Goal: Task Accomplishment & Management: Manage account settings

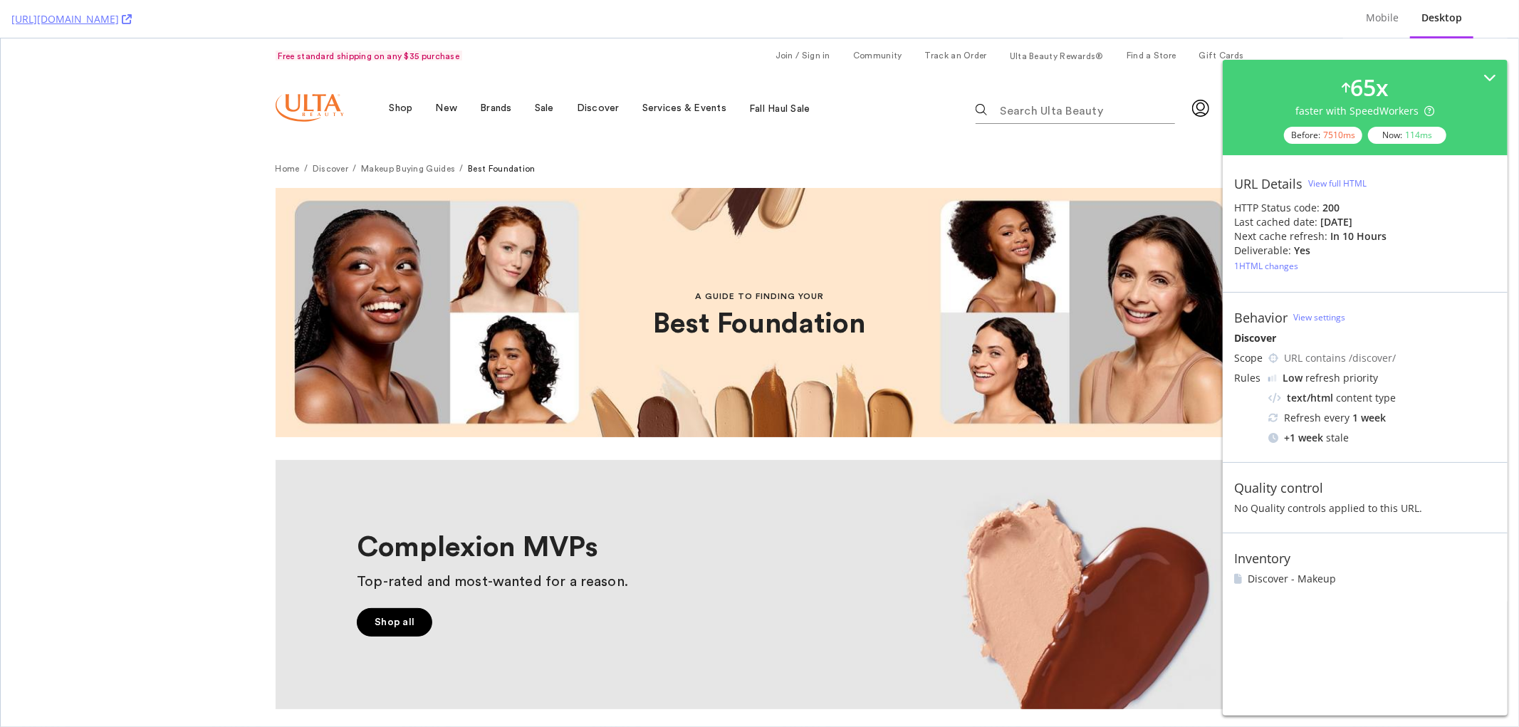
drag, startPoint x: 1319, startPoint y: 219, endPoint x: 1380, endPoint y: 224, distance: 60.7
click at [1012, 224] on div "Last cached date: 7 days ago" at bounding box center [1365, 222] width 262 height 14
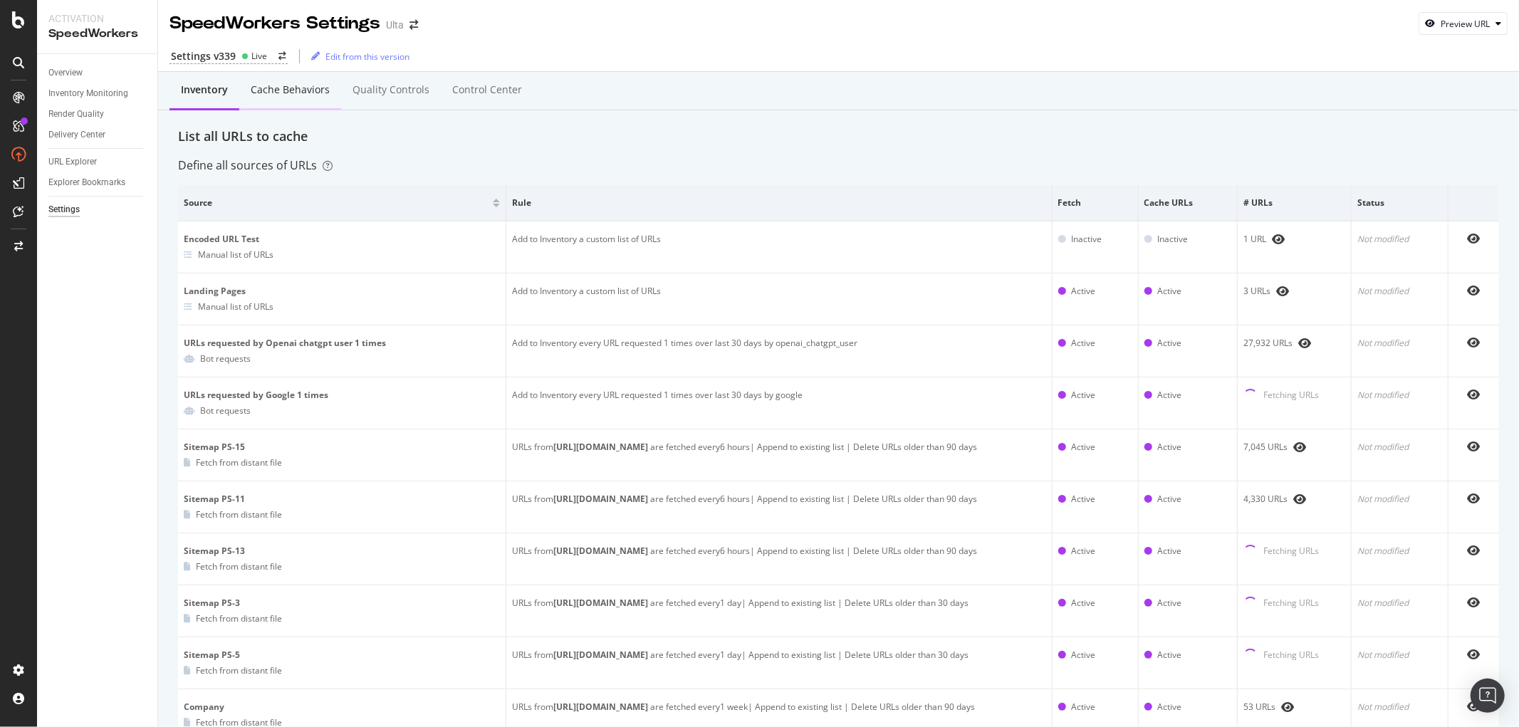
click at [316, 89] on div "Cache behaviors" at bounding box center [290, 90] width 79 height 14
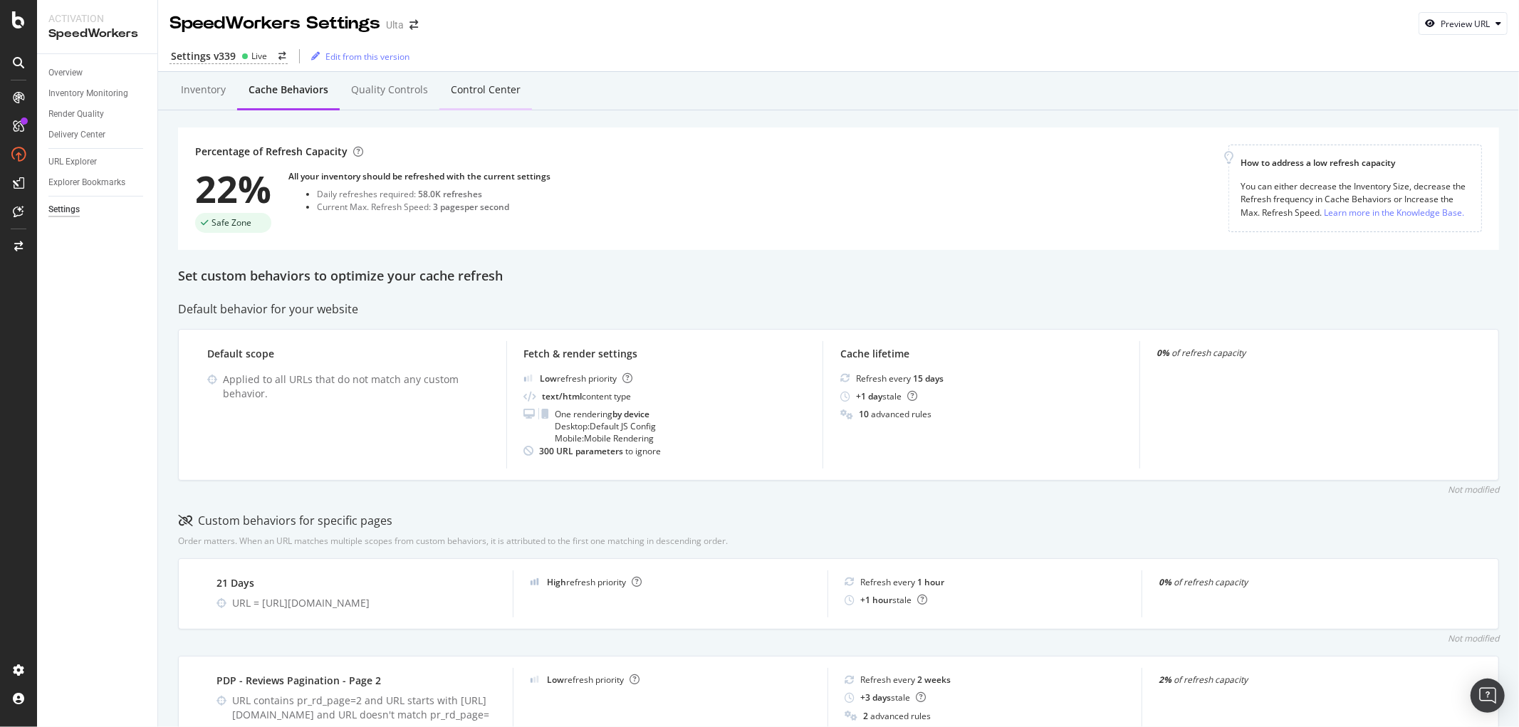
click at [460, 87] on div "Control Center" at bounding box center [486, 90] width 70 height 14
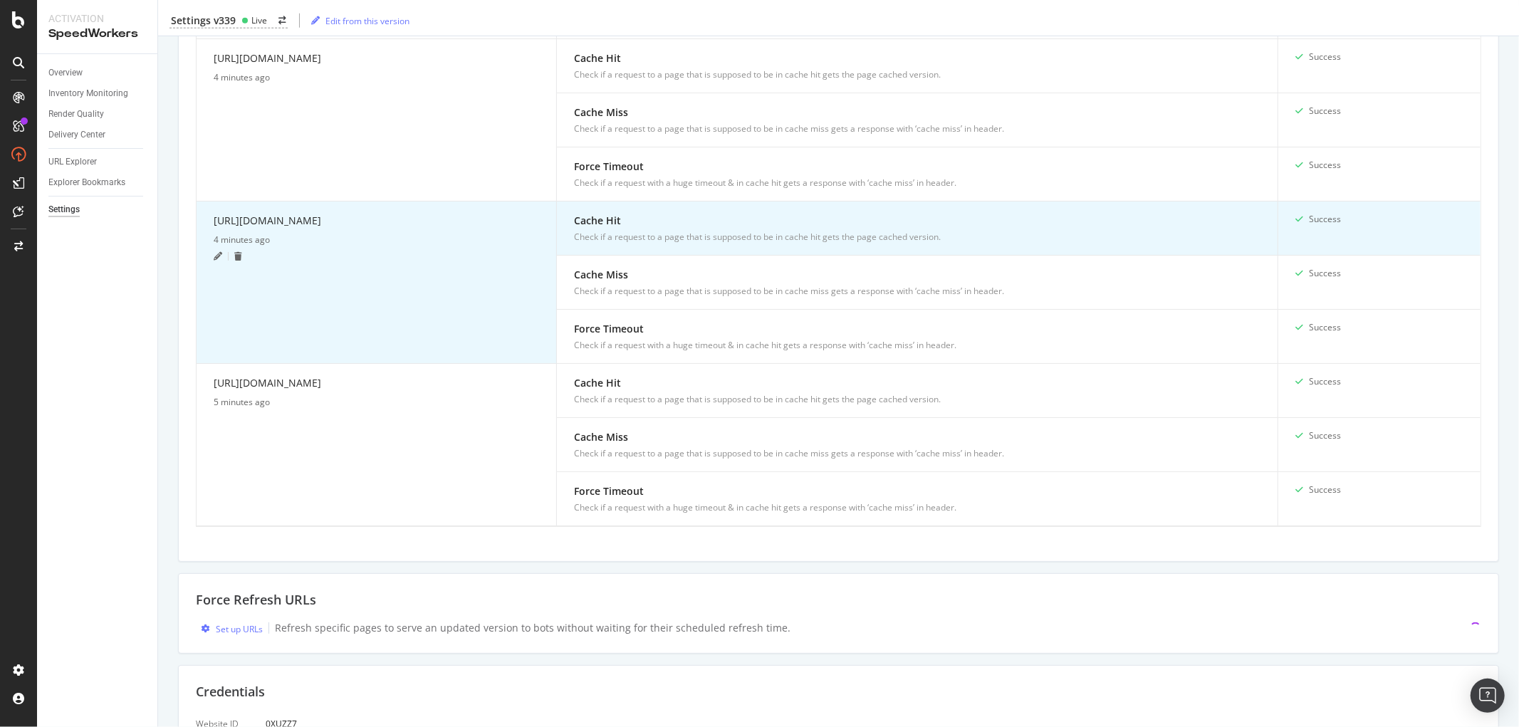
scroll to position [1446, 0]
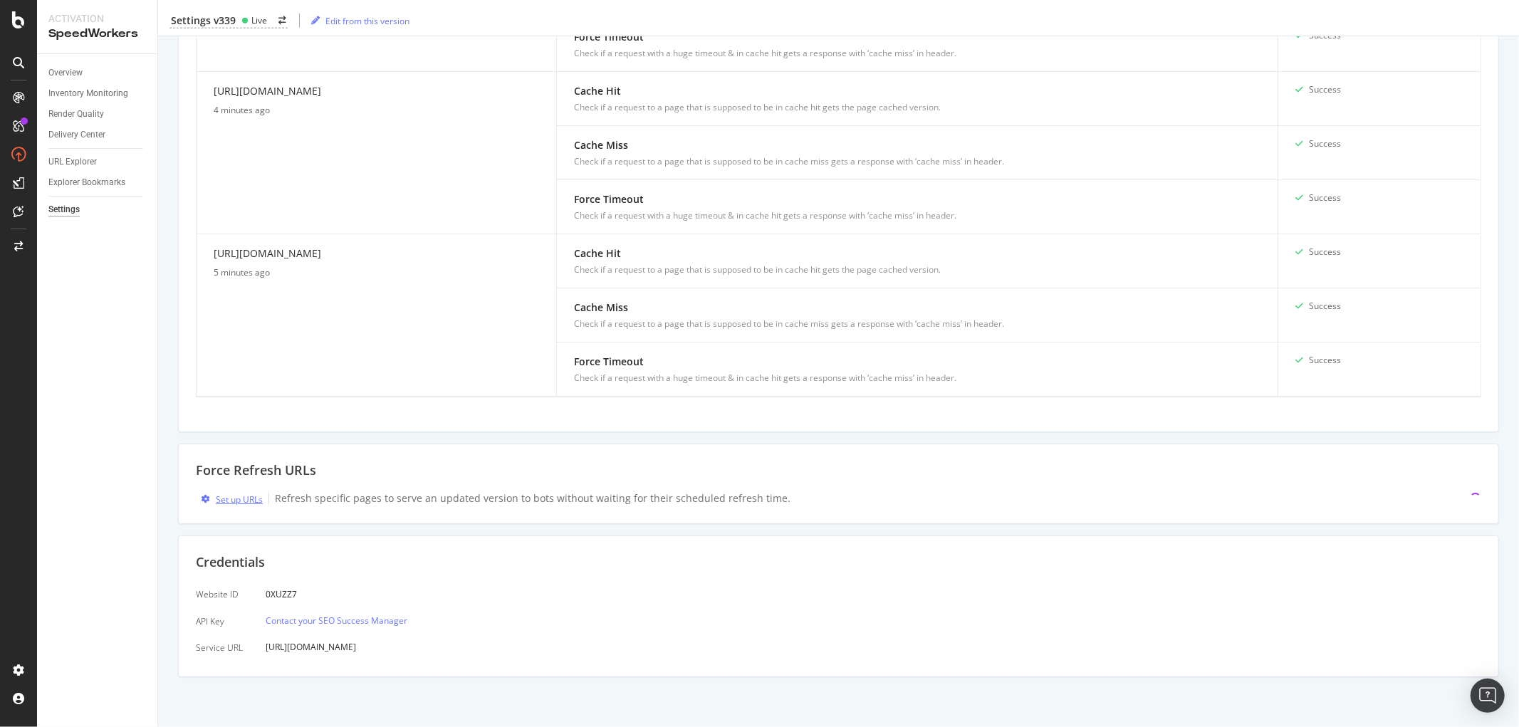
click at [233, 497] on div "Set up URLs" at bounding box center [239, 499] width 47 height 12
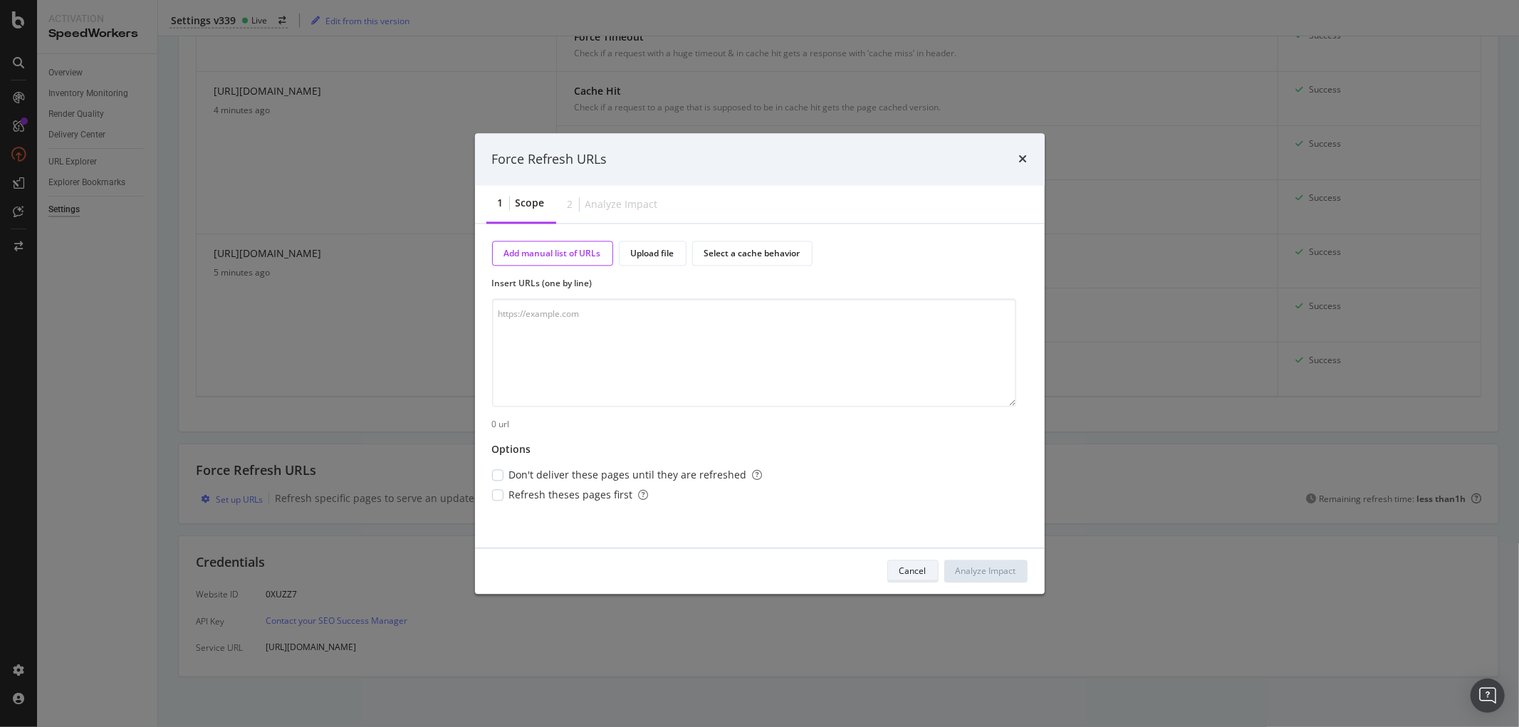
click at [920, 570] on div "Cancel" at bounding box center [912, 571] width 27 height 12
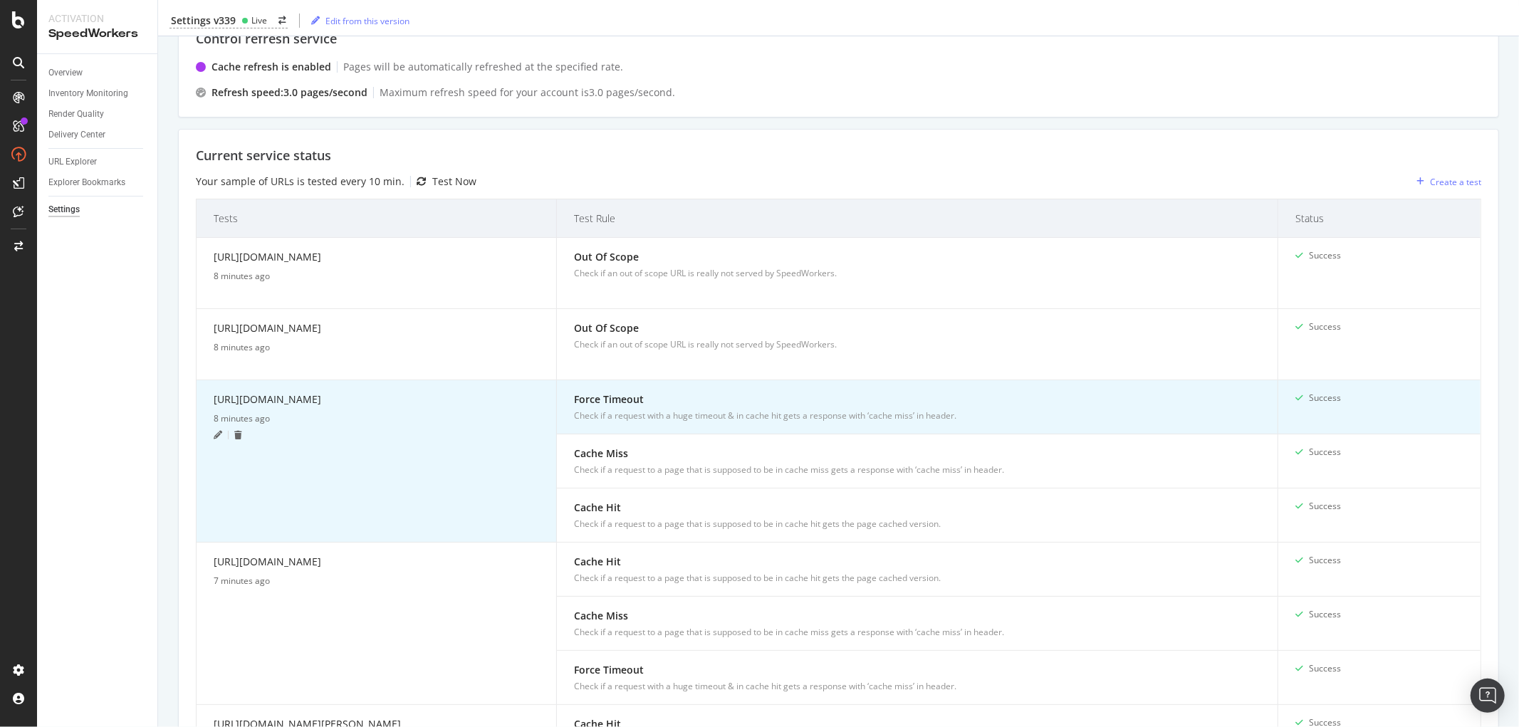
scroll to position [0, 0]
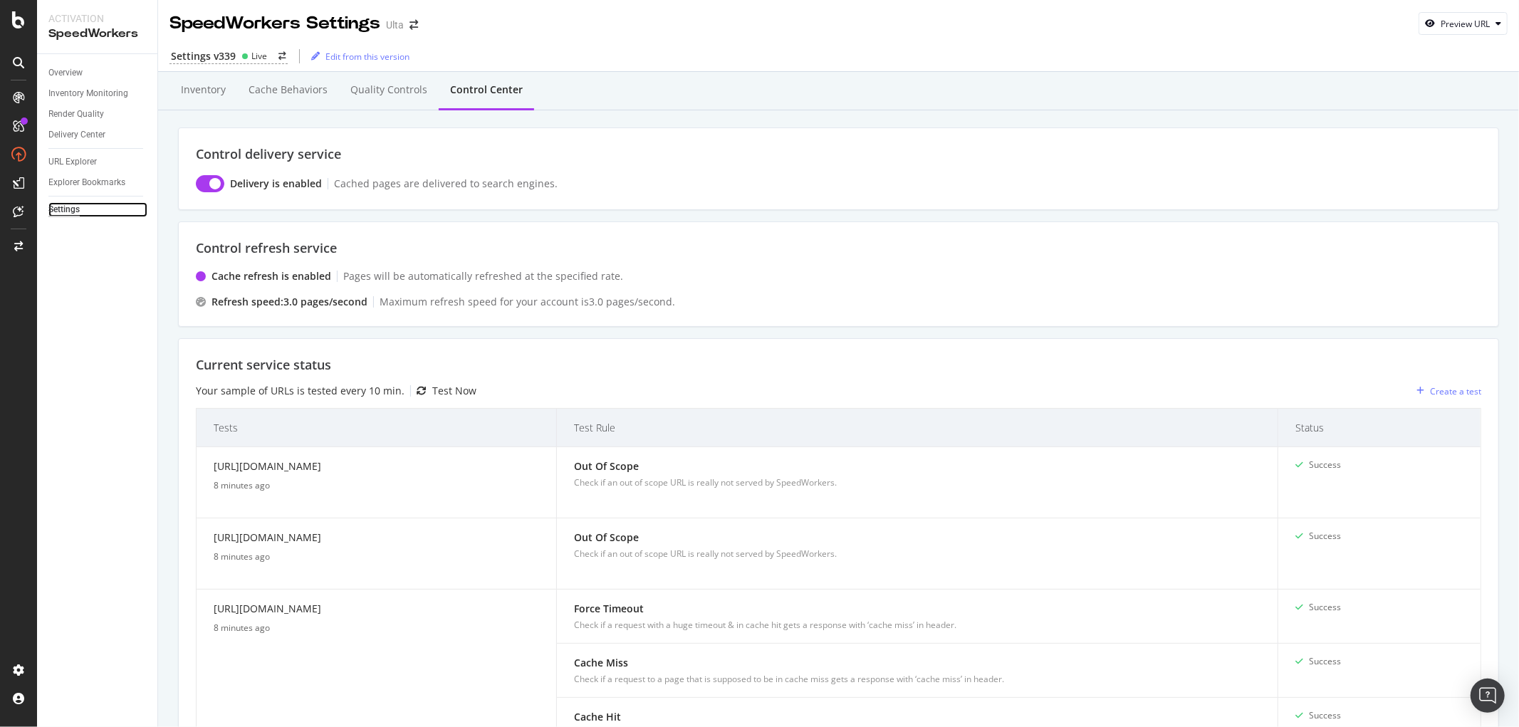
click at [60, 209] on div "Settings" at bounding box center [63, 209] width 31 height 15
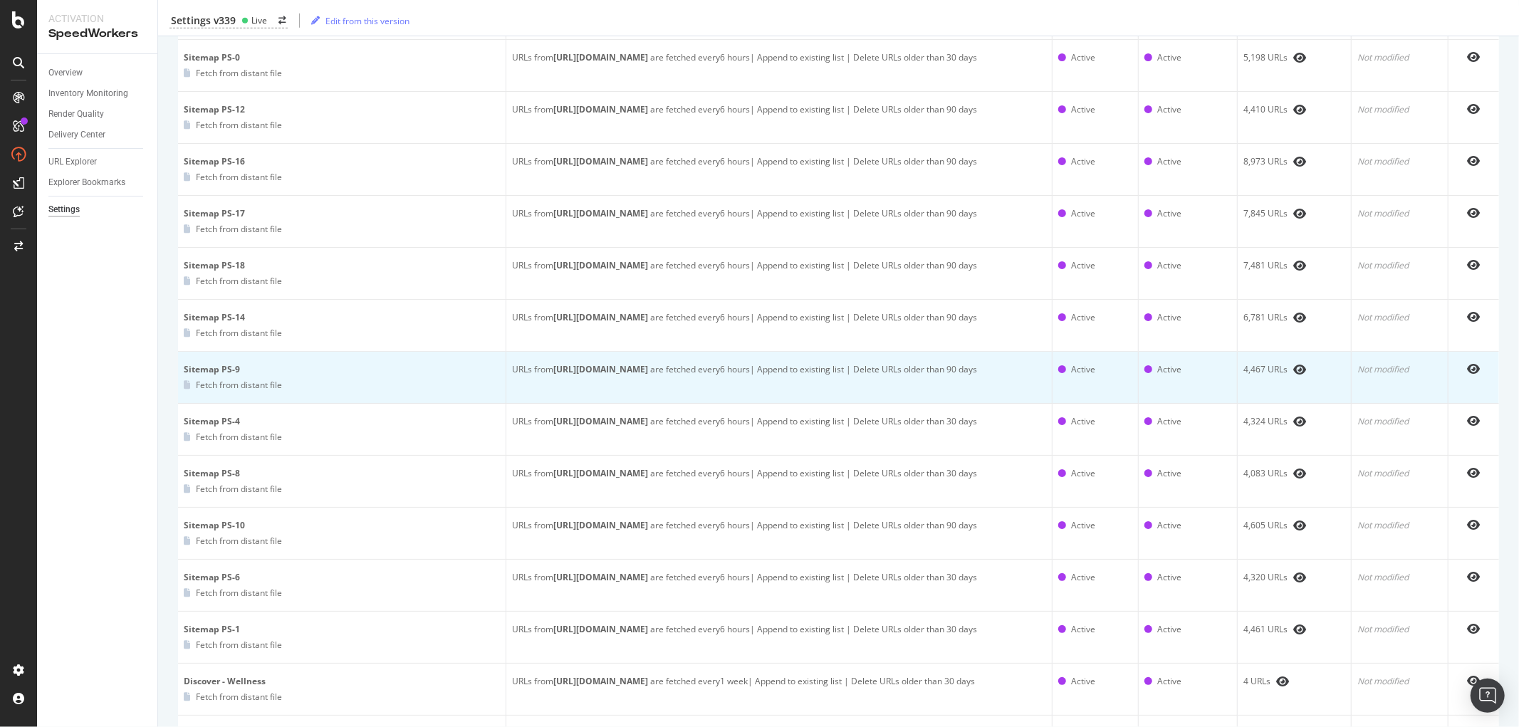
scroll to position [1107, 0]
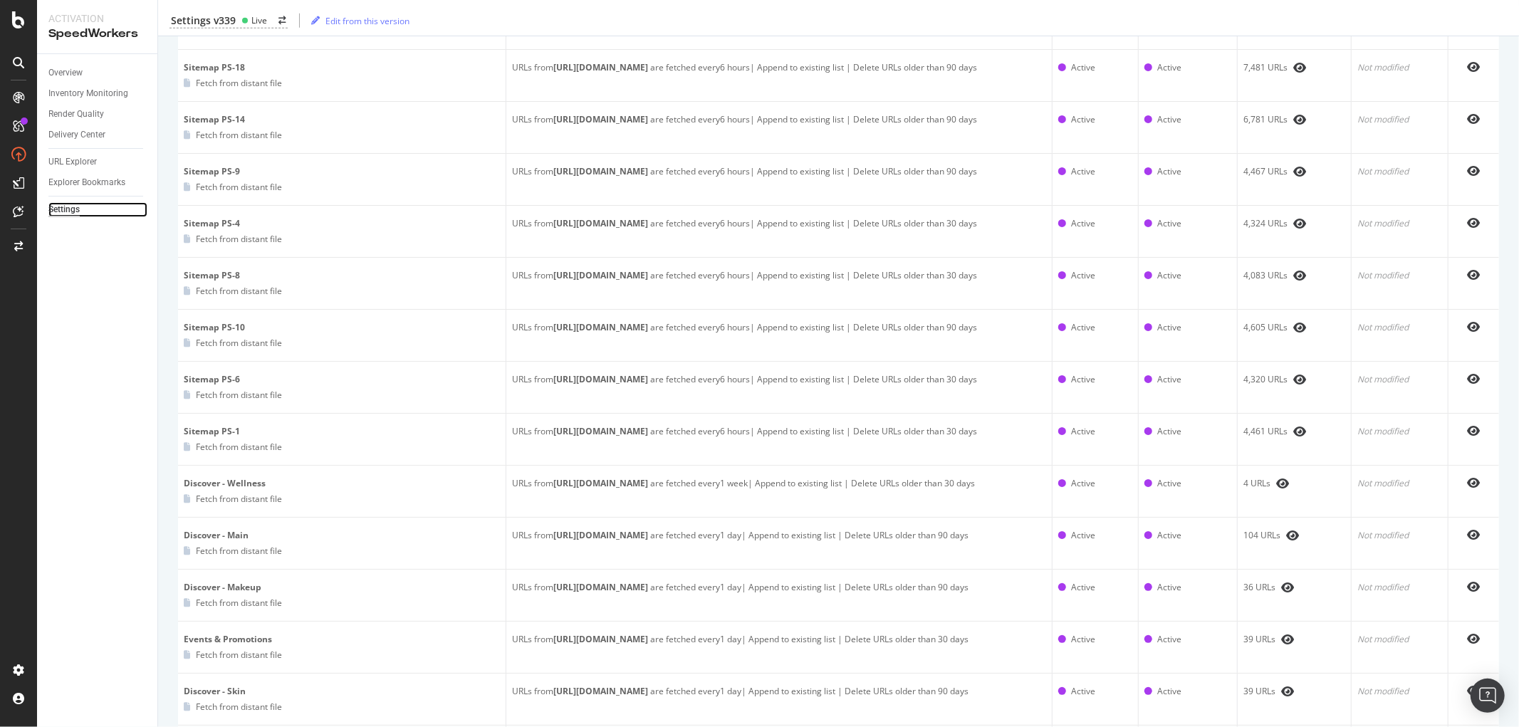
click at [69, 206] on div "Settings" at bounding box center [63, 209] width 31 height 15
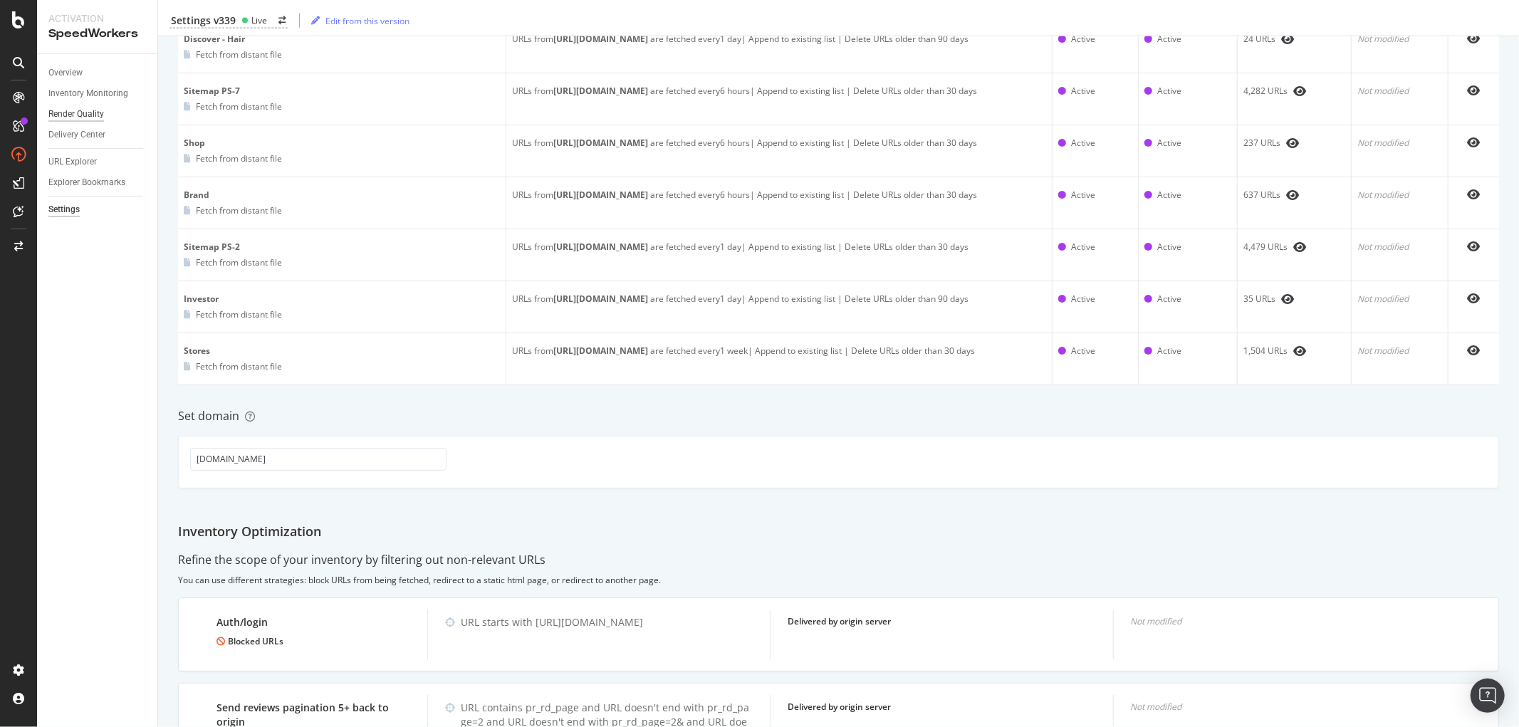
scroll to position [1582, 0]
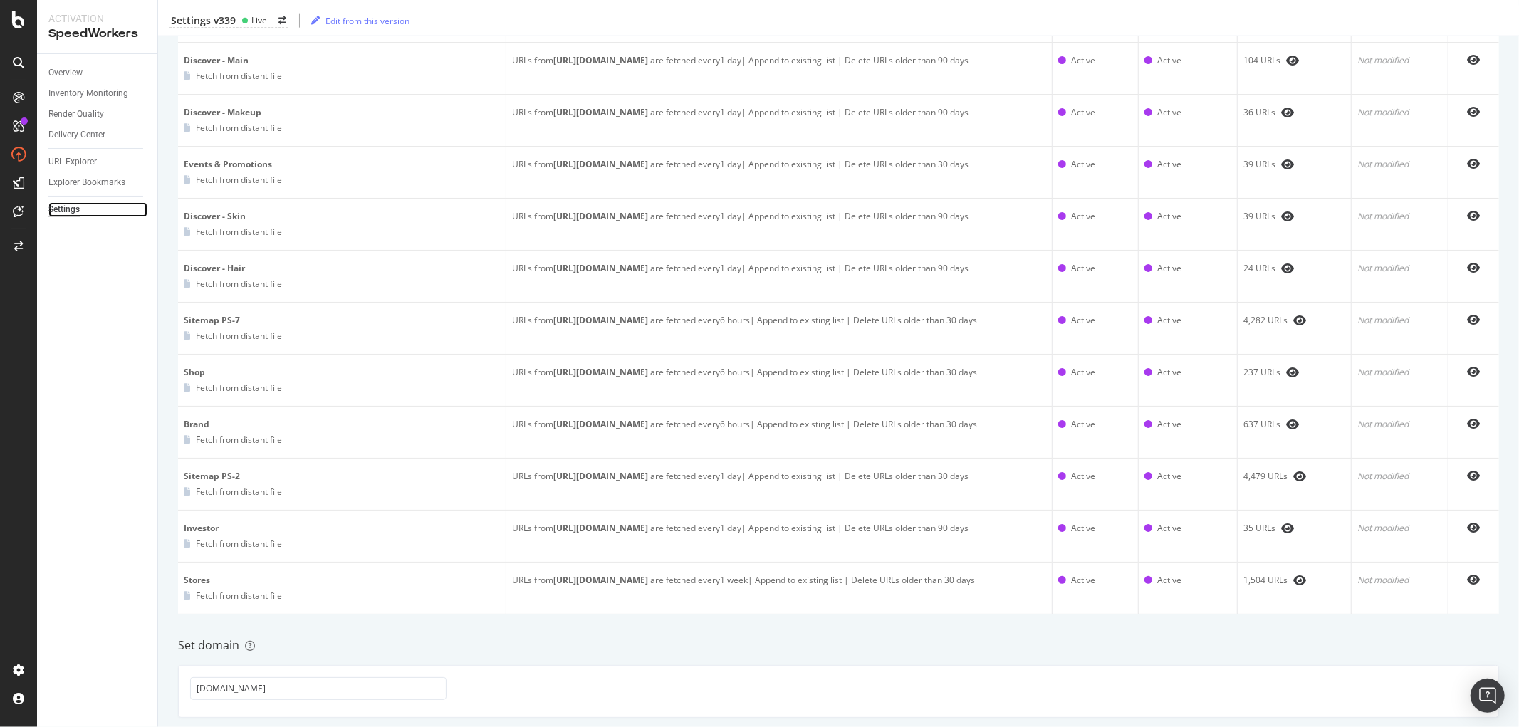
click at [59, 214] on div "Settings" at bounding box center [63, 209] width 31 height 15
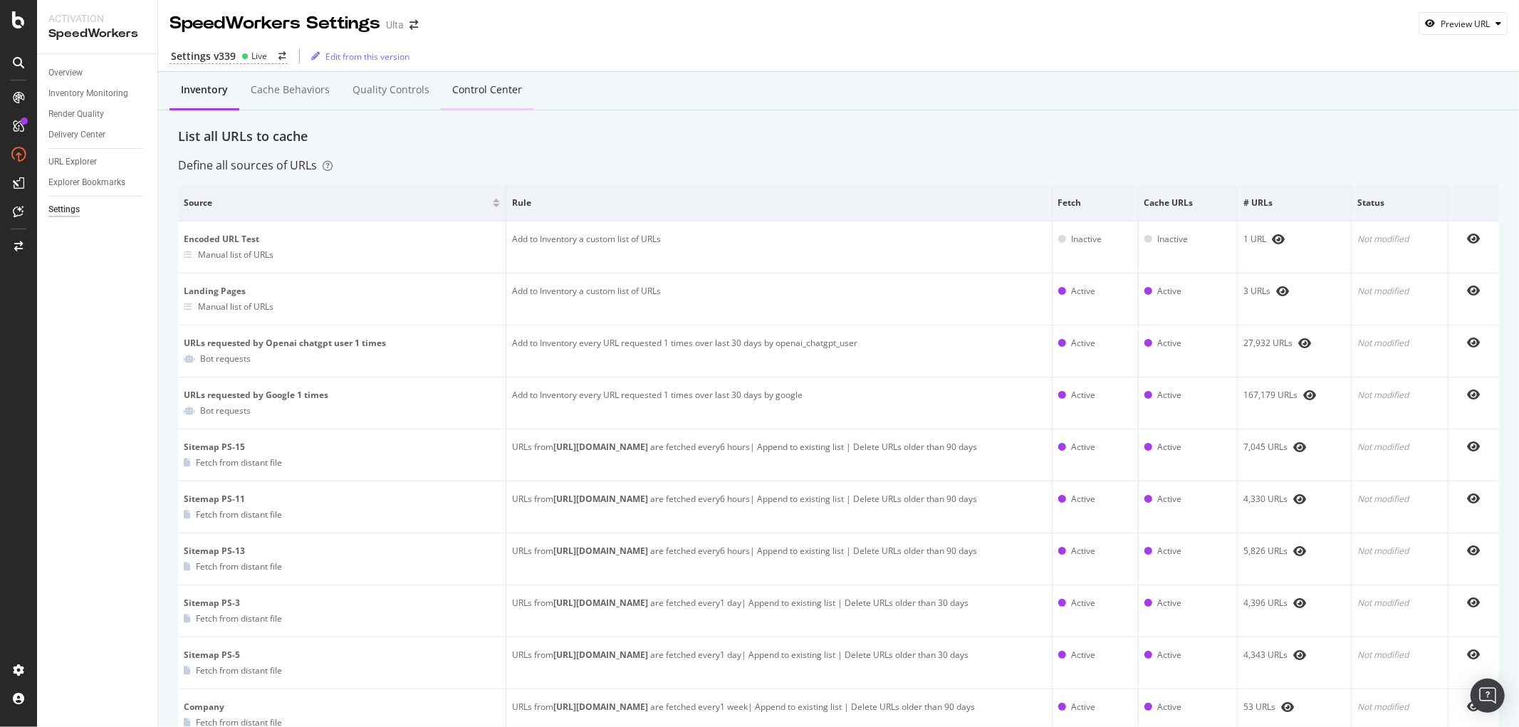
click at [452, 88] on div "Control Center" at bounding box center [487, 90] width 70 height 14
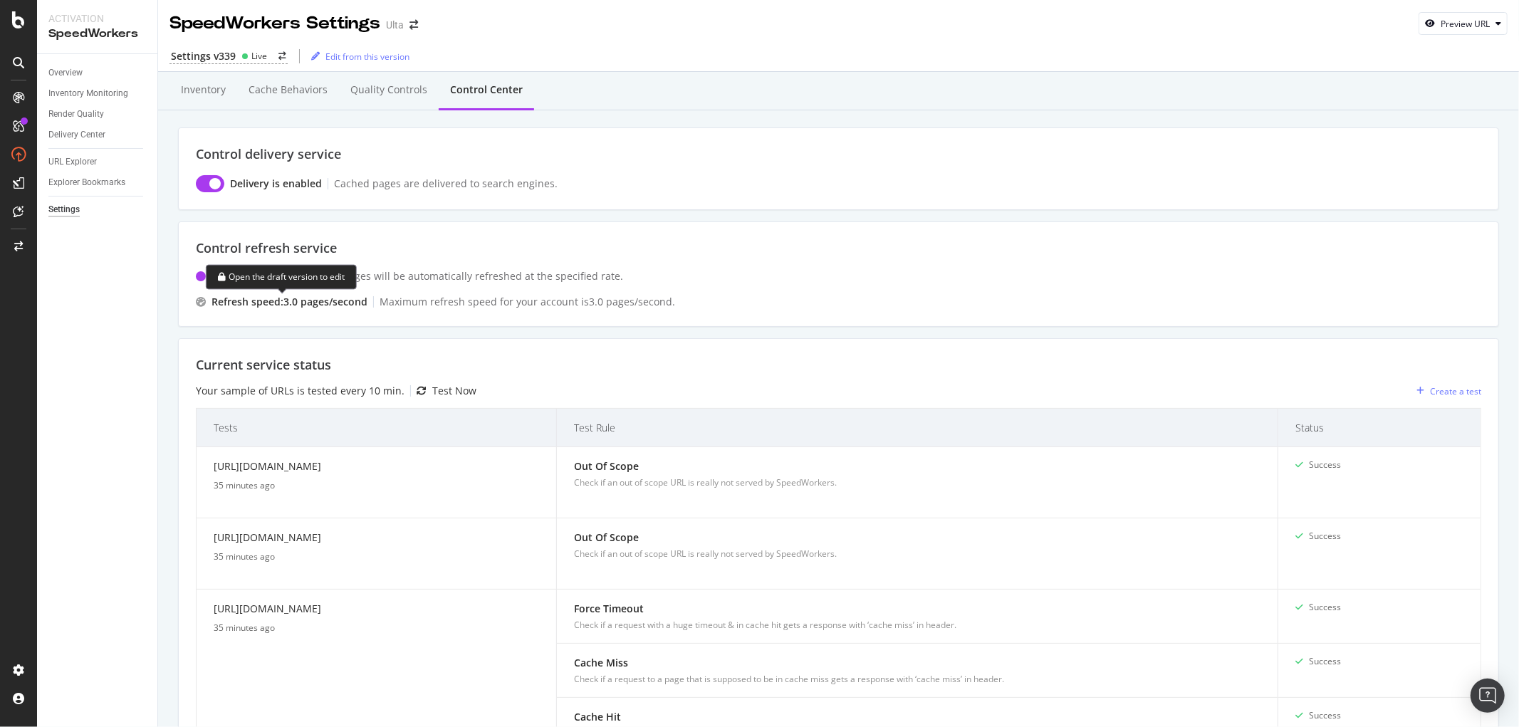
click at [204, 300] on icon at bounding box center [201, 302] width 10 height 10
click at [684, 295] on div "Refresh speed: 3.0 pages /second Maximum refresh speed for your account is 3.0 …" at bounding box center [838, 302] width 1285 height 14
click at [681, 306] on div "Refresh speed: 3.0 pages /second Maximum refresh speed for your account is 3.0 …" at bounding box center [838, 302] width 1285 height 14
drag, startPoint x: 675, startPoint y: 303, endPoint x: 699, endPoint y: 300, distance: 23.7
click at [699, 300] on div "Refresh speed: 3.0 pages /second Maximum refresh speed for your account is 3.0 …" at bounding box center [838, 302] width 1285 height 14
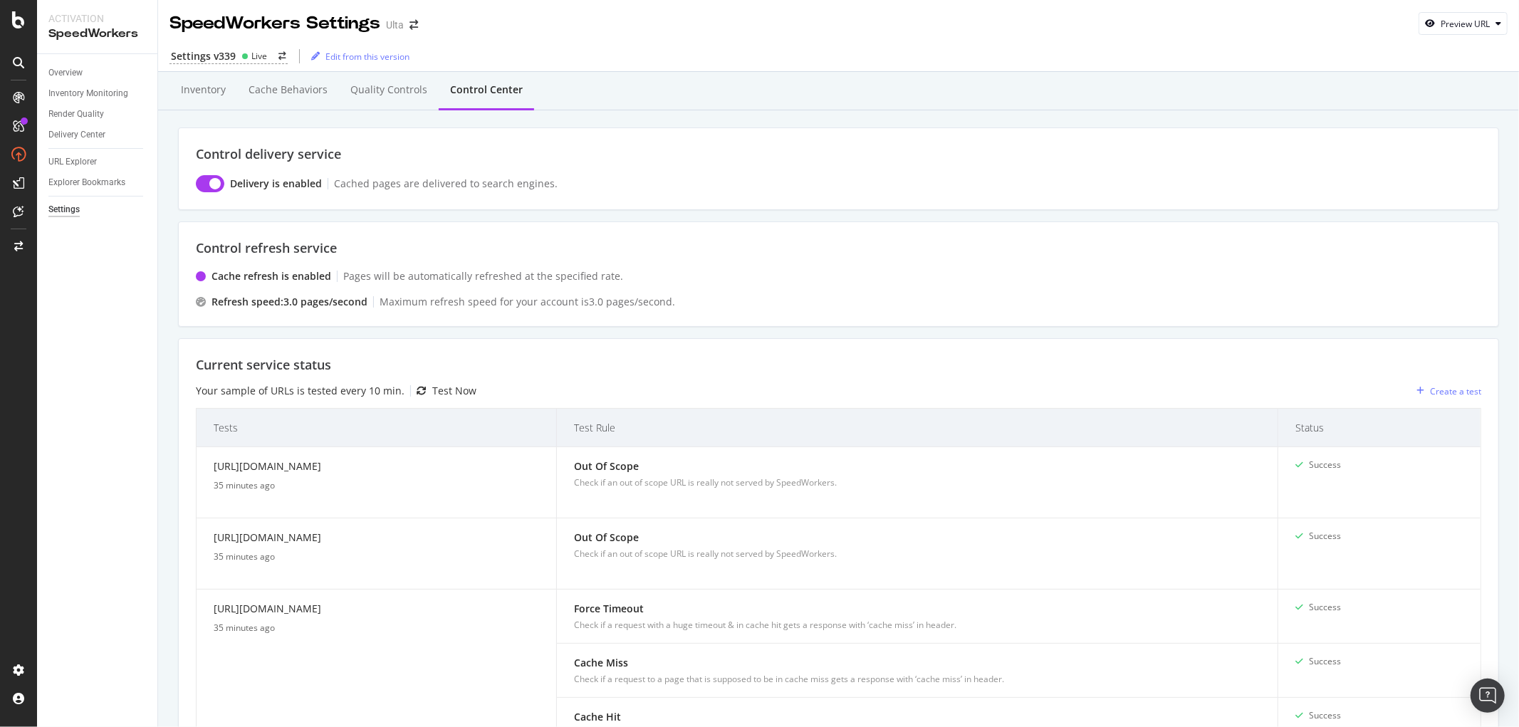
drag, startPoint x: 680, startPoint y: 295, endPoint x: 531, endPoint y: 246, distance: 156.5
click at [735, 298] on div "Refresh speed: 3.0 pages /second Maximum refresh speed for your account is 3.0 …" at bounding box center [838, 302] width 1285 height 14
drag, startPoint x: 666, startPoint y: 302, endPoint x: 728, endPoint y: 307, distance: 62.9
click at [728, 307] on div "Refresh speed: 3.0 pages /second Maximum refresh speed for your account is 3.0 …" at bounding box center [838, 302] width 1285 height 14
click at [775, 278] on div "Cache refresh is enabled Pages will be automatically refreshed at the specified…" at bounding box center [838, 276] width 1285 height 14
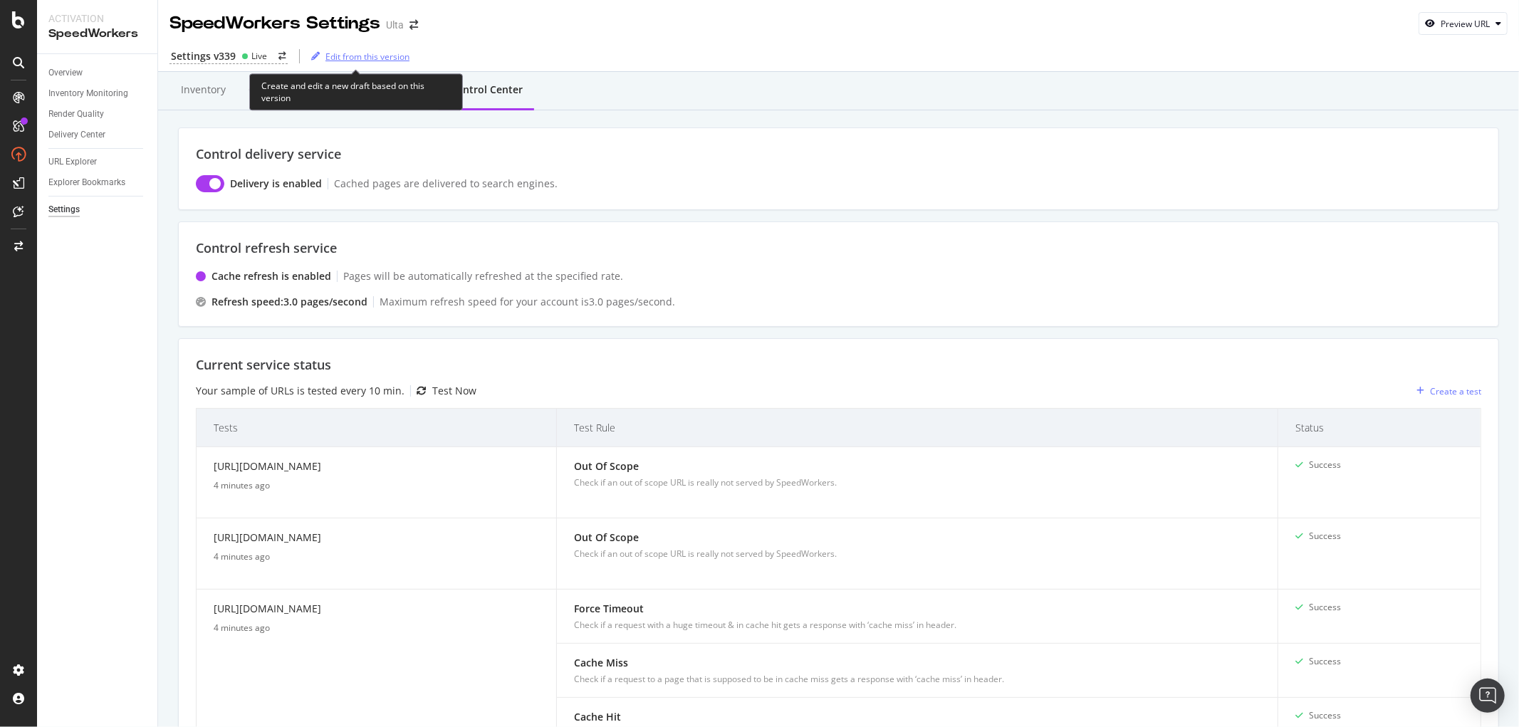
click at [338, 53] on div "Edit from this version" at bounding box center [367, 57] width 84 height 12
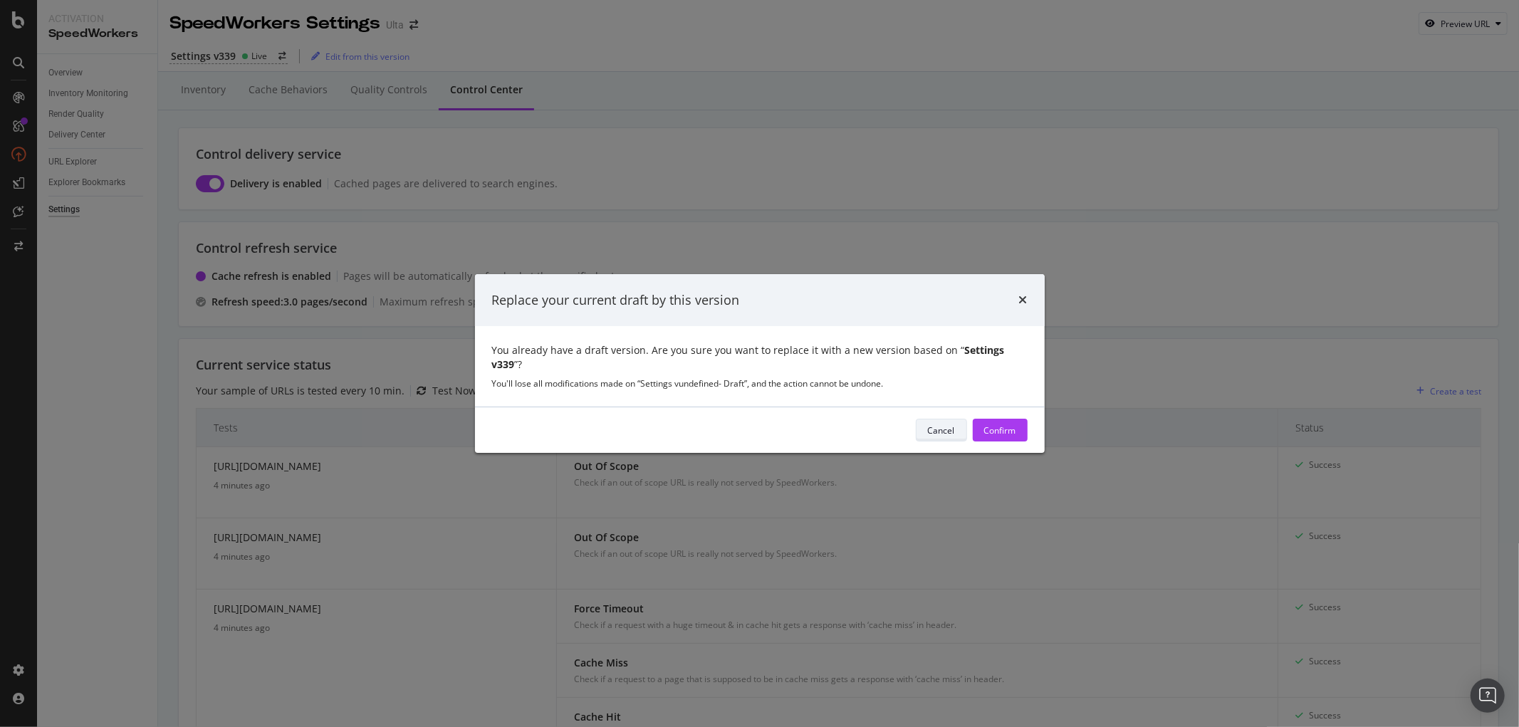
click at [929, 424] on div "Cancel" at bounding box center [941, 430] width 27 height 12
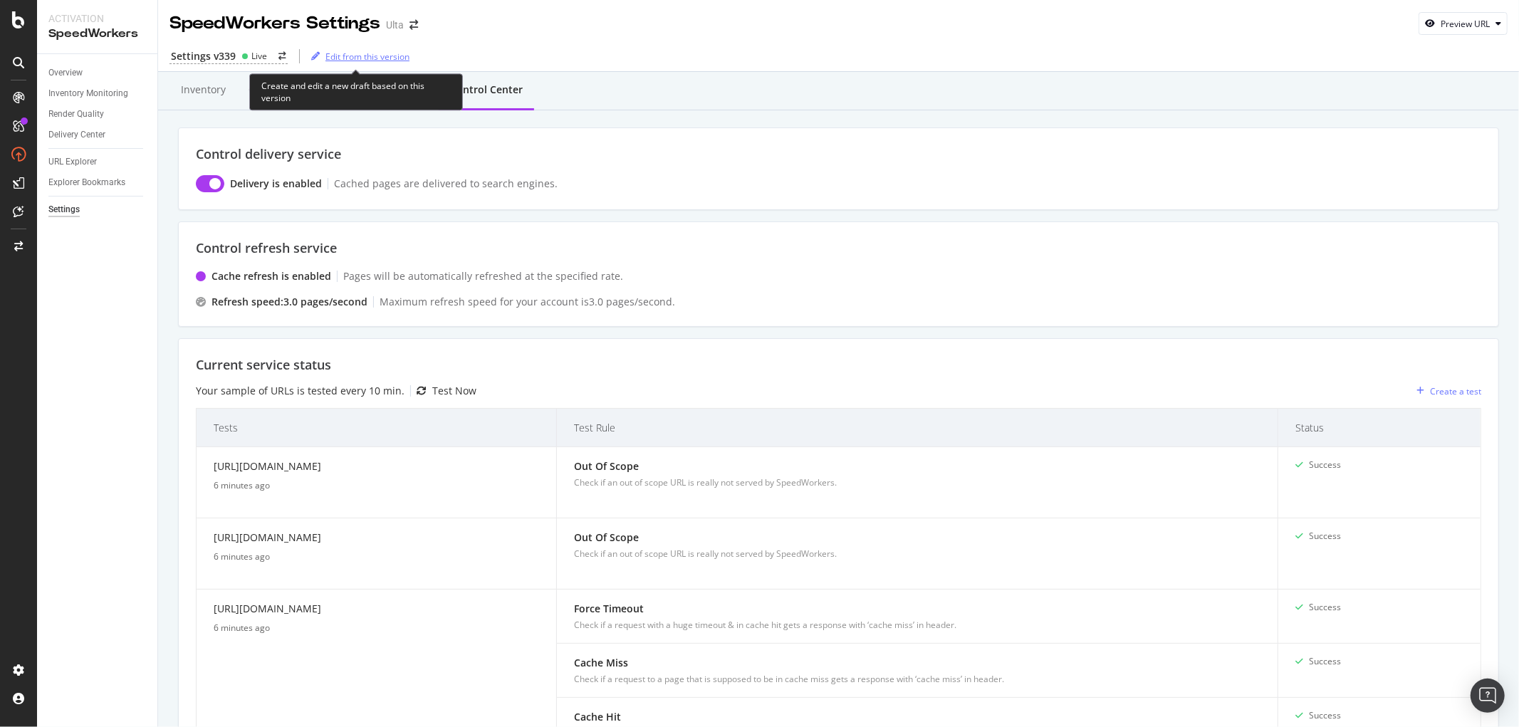
click at [358, 55] on div "Edit from this version" at bounding box center [367, 57] width 84 height 12
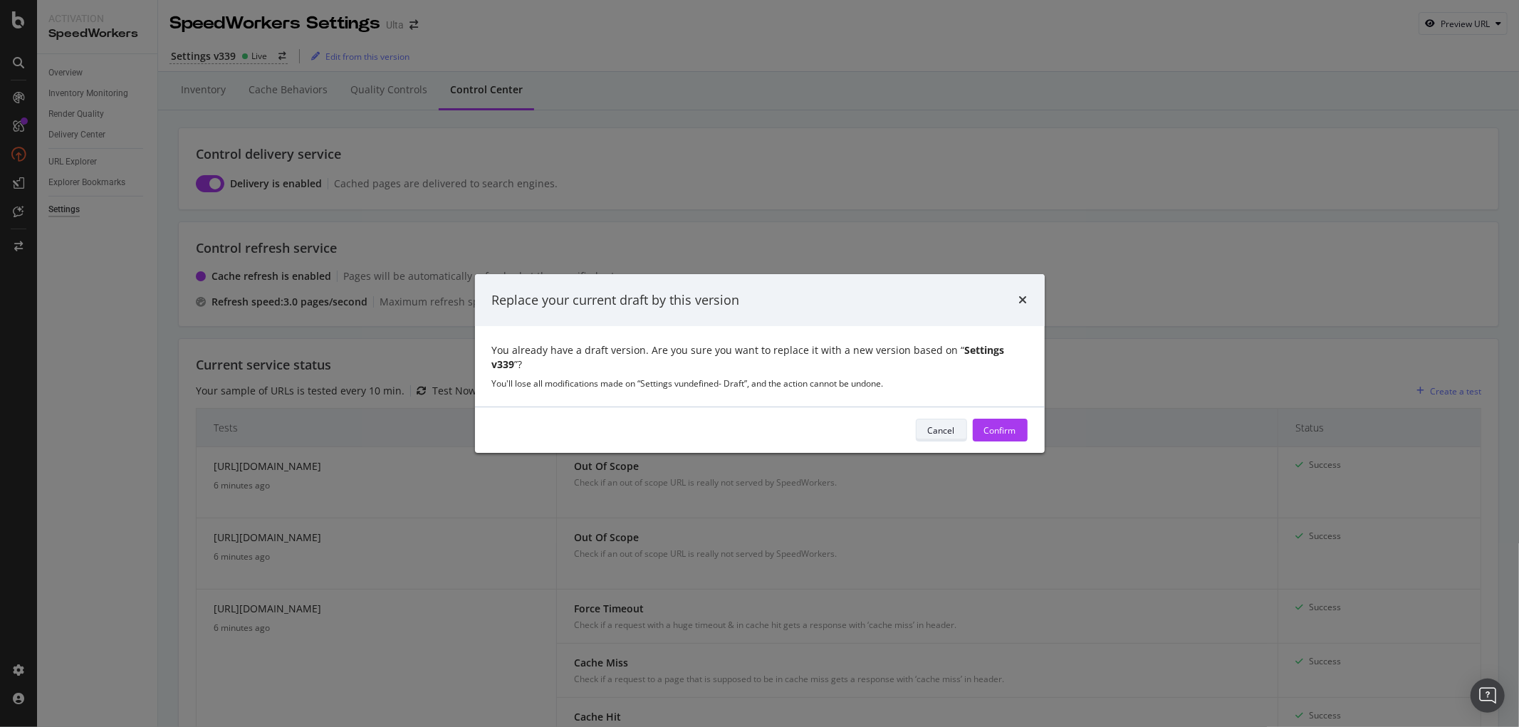
click at [931, 420] on div "Cancel" at bounding box center [941, 430] width 27 height 20
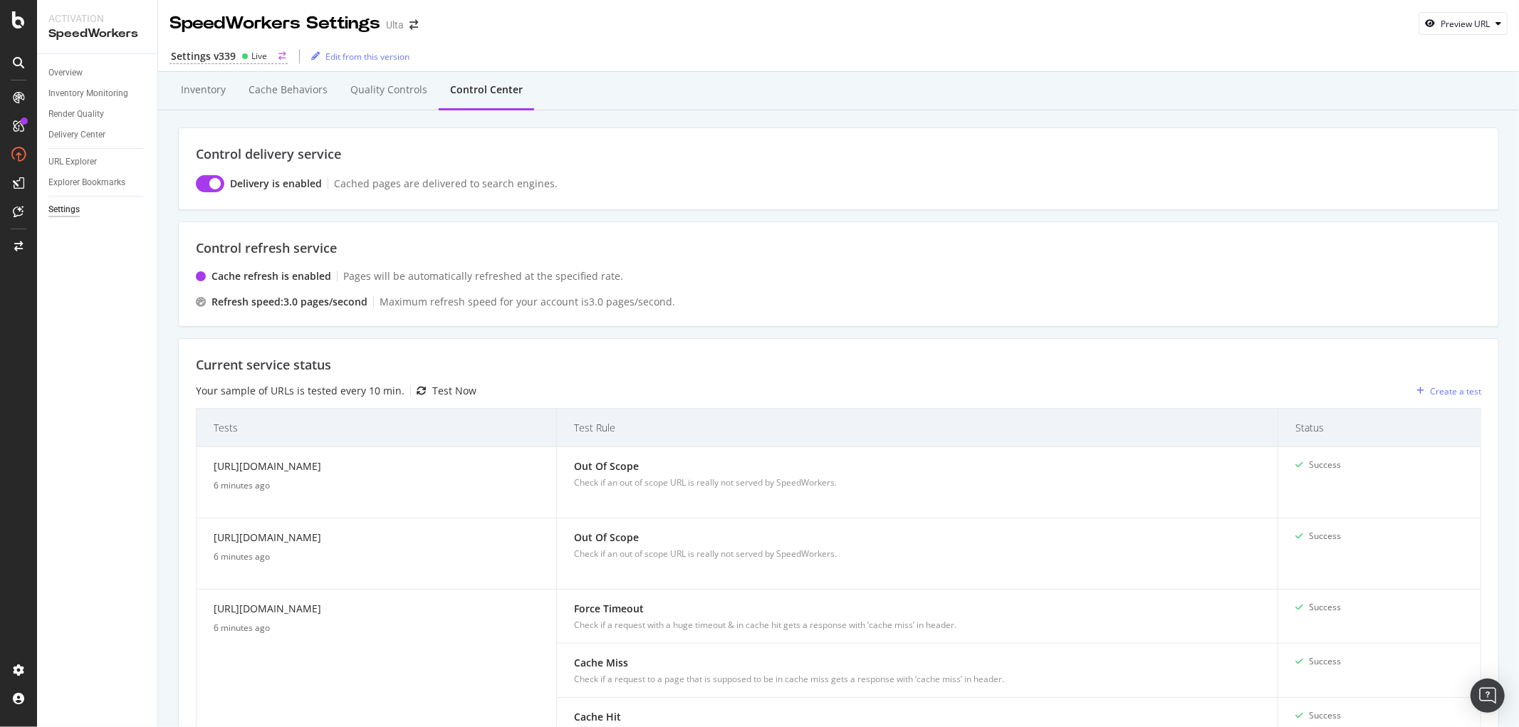
click at [275, 53] on div "Settings v339 Live" at bounding box center [228, 56] width 118 height 15
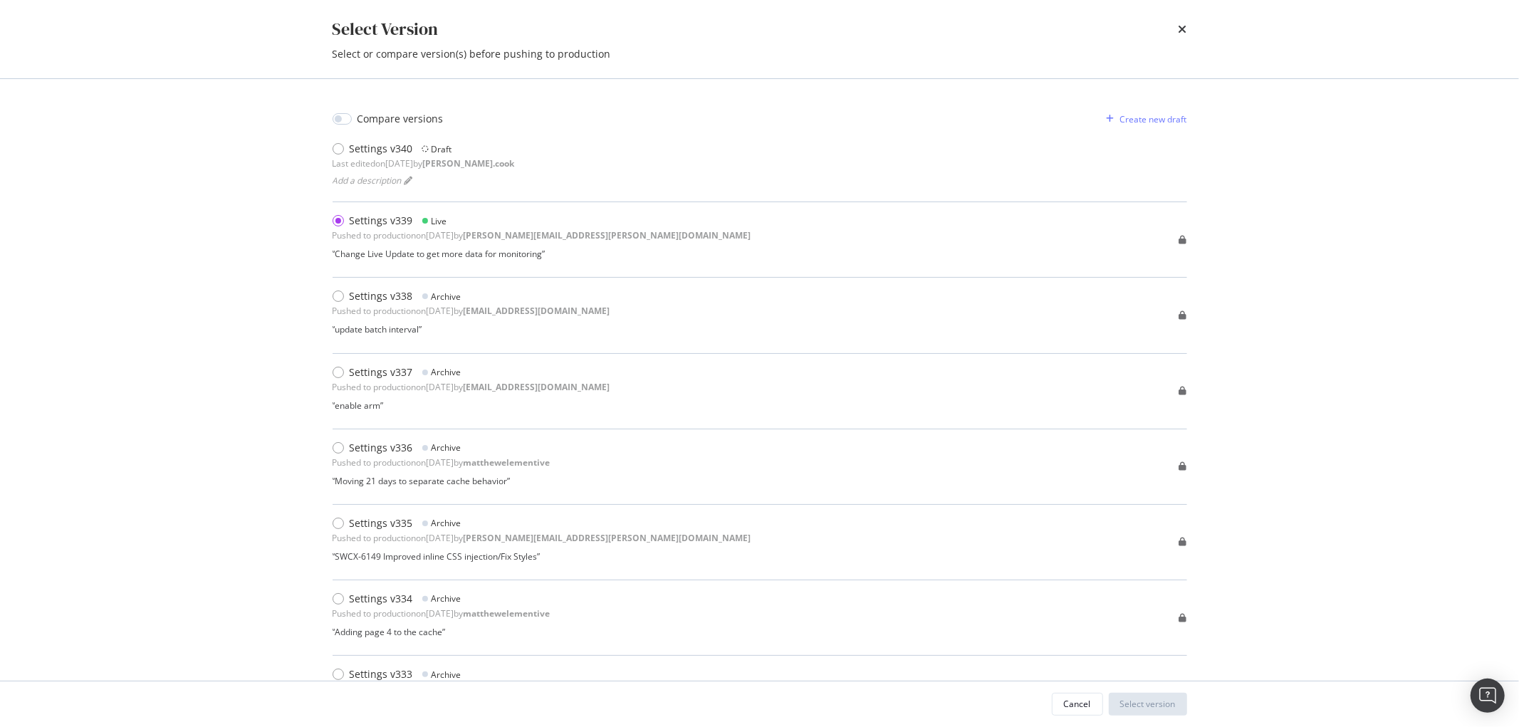
click at [221, 55] on div "Select Version Select or compare version(s) before pushing to production Compar…" at bounding box center [759, 363] width 1519 height 727
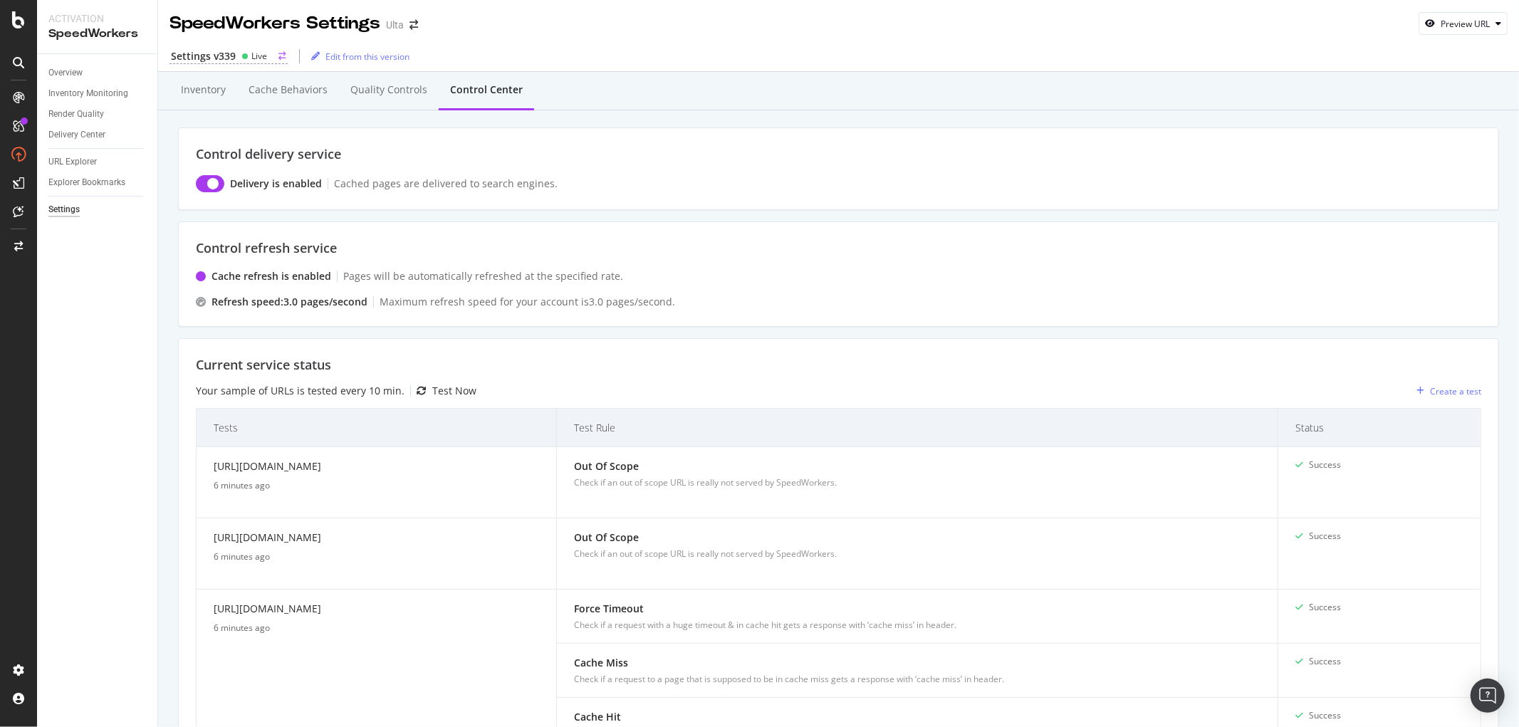
click at [251, 54] on div "Live" at bounding box center [259, 56] width 16 height 12
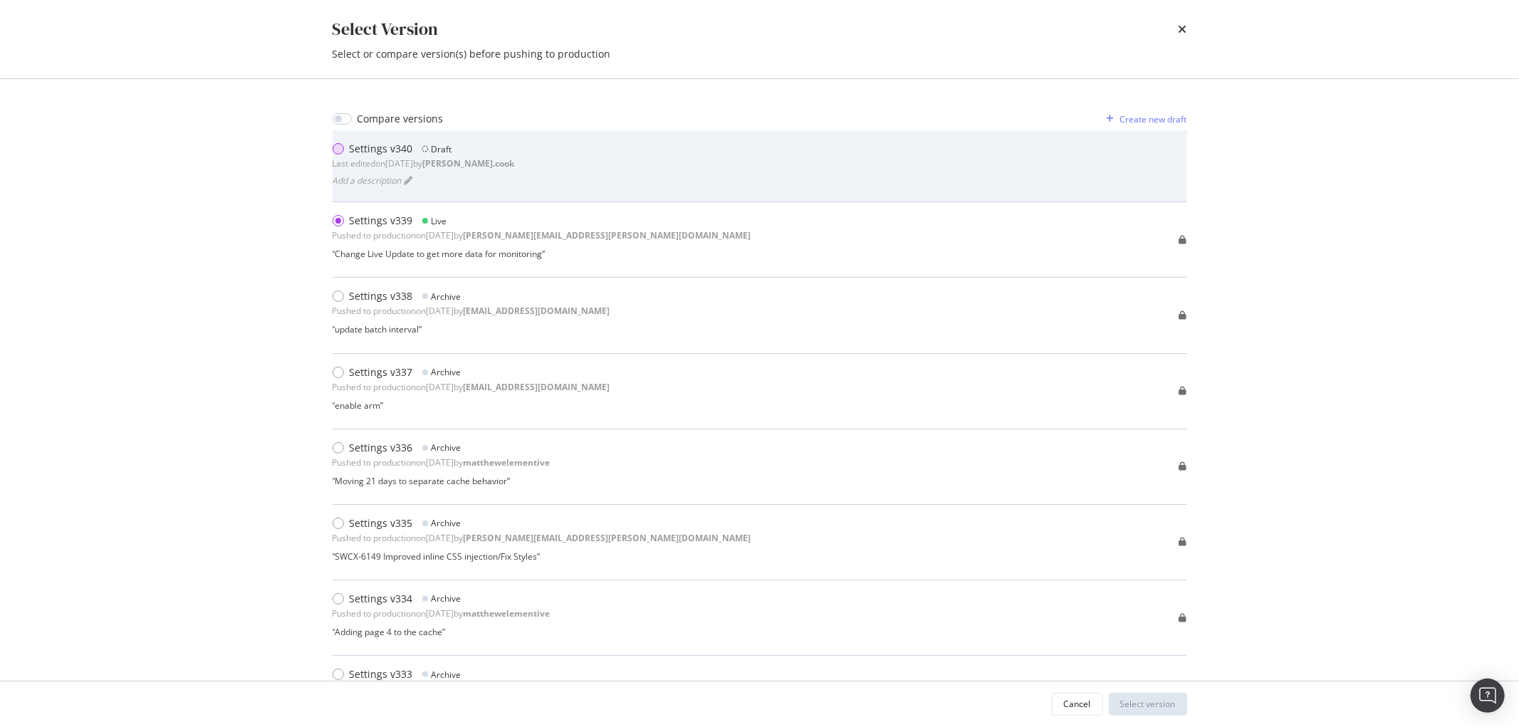
click at [344, 150] on div "modal" at bounding box center [341, 149] width 17 height 14
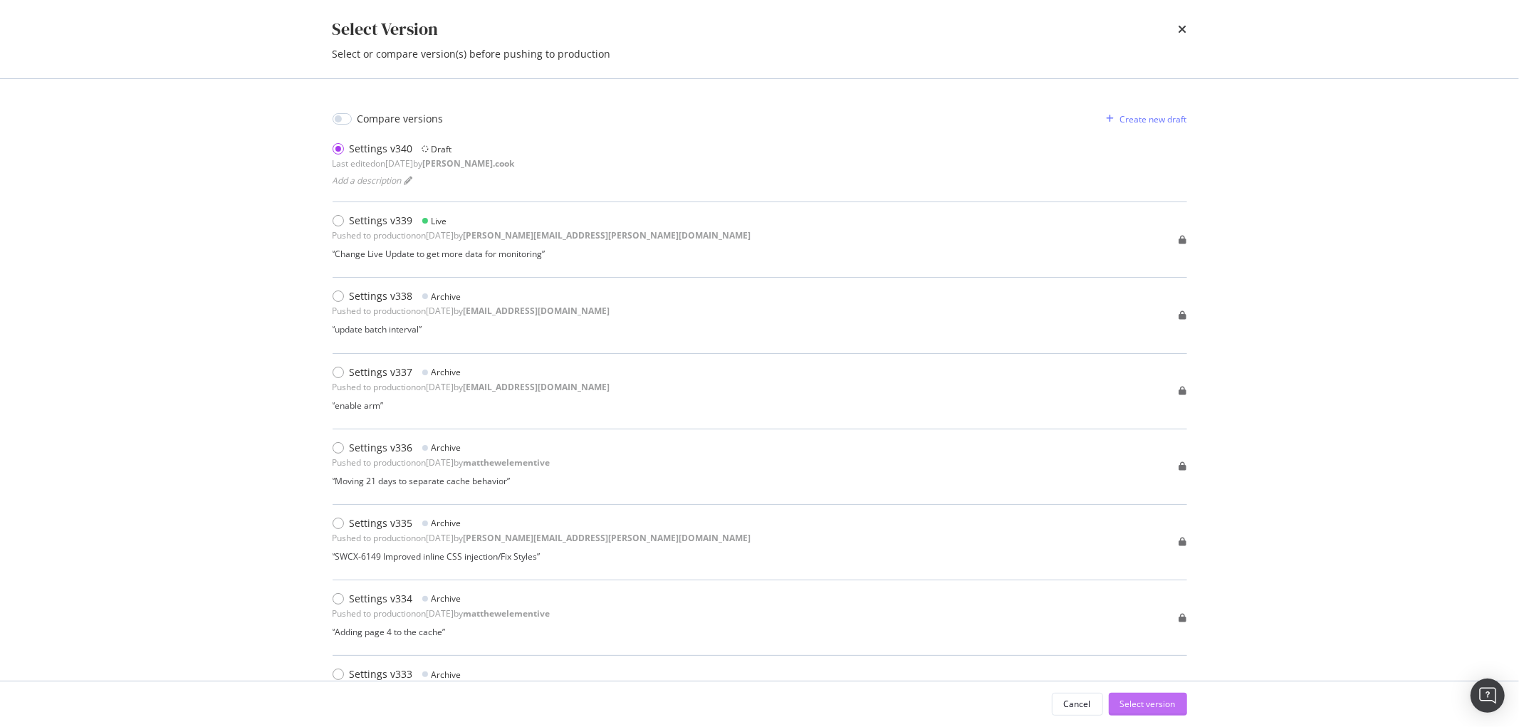
click at [1151, 706] on div "Select version" at bounding box center [1148, 704] width 56 height 12
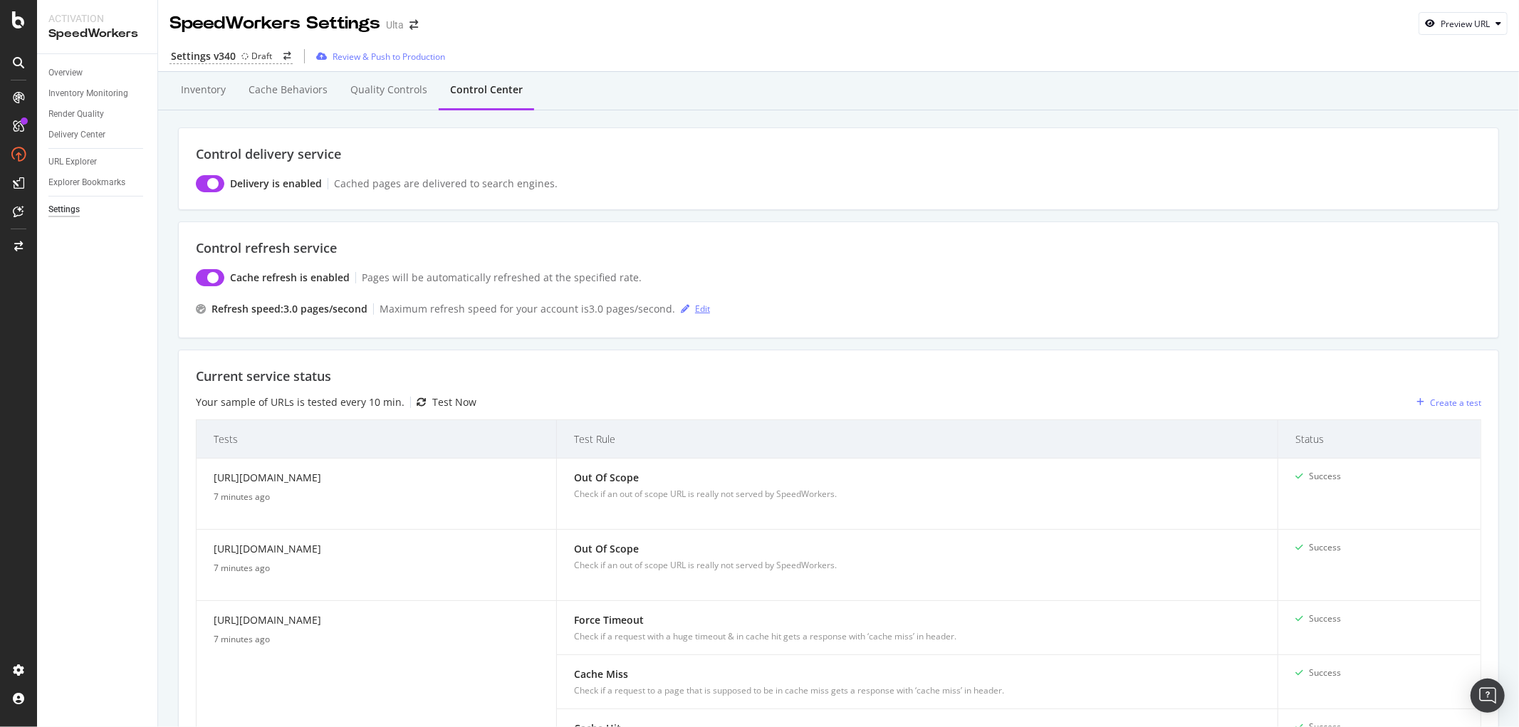
click at [695, 306] on div "Edit" at bounding box center [702, 309] width 15 height 12
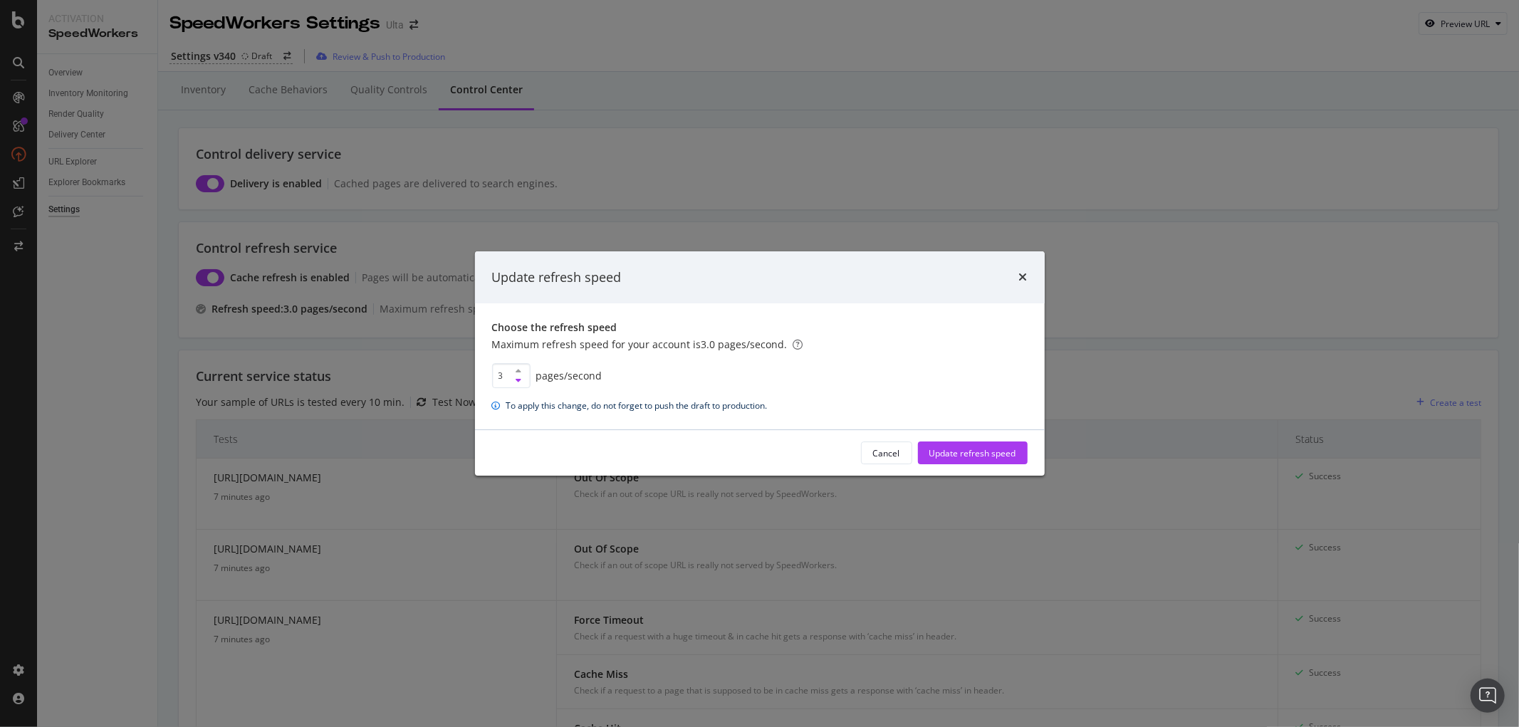
click at [518, 381] on icon "modal" at bounding box center [519, 380] width 6 height 9
click at [517, 367] on icon "modal" at bounding box center [519, 371] width 6 height 9
click at [521, 367] on icon "modal" at bounding box center [519, 371] width 6 height 9
type input "3"
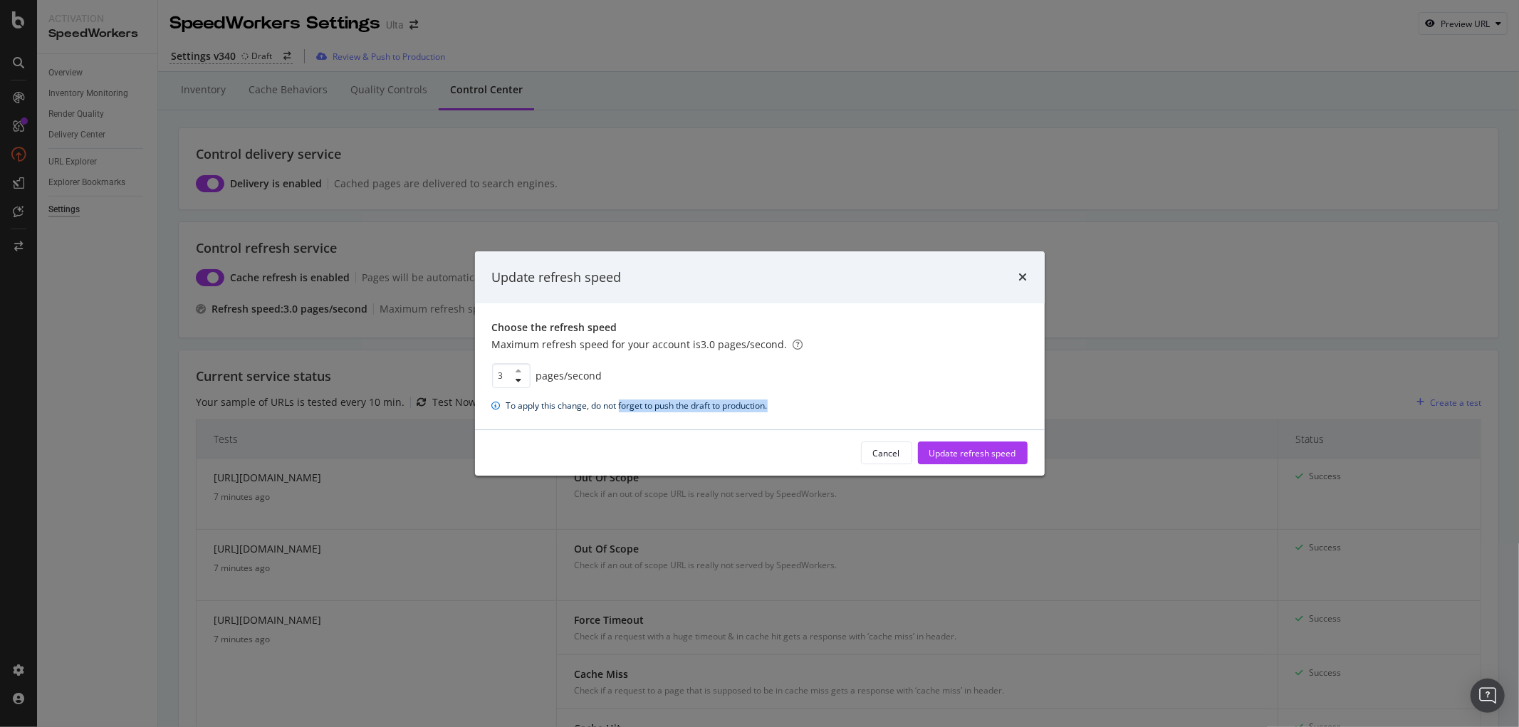
drag, startPoint x: 620, startPoint y: 406, endPoint x: 778, endPoint y: 388, distance: 158.4
click at [798, 407] on div "To apply this change, do not forget to push the draft to production." at bounding box center [759, 405] width 535 height 13
click at [768, 372] on div "3 pages /second" at bounding box center [759, 375] width 535 height 25
click at [494, 407] on icon "info banner" at bounding box center [496, 406] width 9 height 9
click at [869, 454] on button "Cancel" at bounding box center [886, 452] width 51 height 23
